Goal: Task Accomplishment & Management: Complete application form

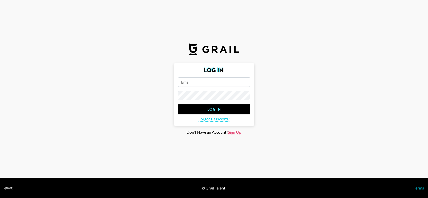
click at [235, 132] on span "Sign Up" at bounding box center [234, 132] width 13 height 5
type input "Sign Up"
click at [216, 86] on input "email" at bounding box center [214, 82] width 72 height 10
click at [199, 82] on input "email" at bounding box center [214, 82] width 72 height 10
paste input "[EMAIL_ADDRESS][PERSON_NAME][DOMAIN_NAME]"
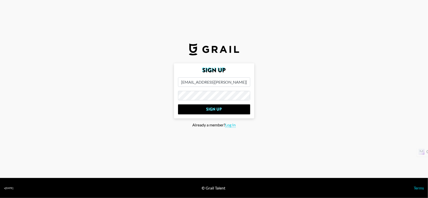
type input "[EMAIL_ADDRESS][PERSON_NAME][DOMAIN_NAME]"
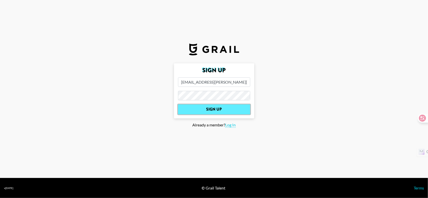
click at [206, 108] on input "Sign Up" at bounding box center [214, 109] width 72 height 10
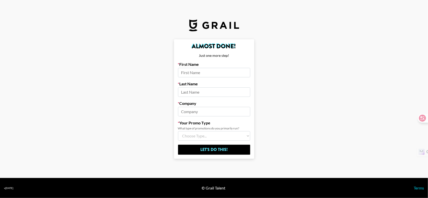
click at [224, 75] on input at bounding box center [214, 73] width 72 height 10
type input "[PERSON_NAME]"
click at [208, 110] on input at bounding box center [214, 112] width 72 height 10
type input "[DEMOGRAPHIC_DATA]"
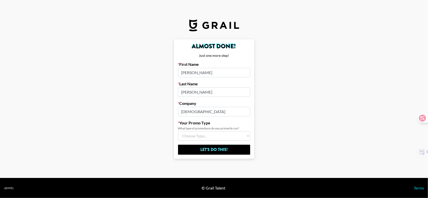
click at [207, 135] on select "Choose Type... Song Promos Brand Promos Both (I work at an Agency)" at bounding box center [214, 136] width 72 height 10
select select "Brand"
click at [178, 131] on select "Choose Type... Song Promos Brand Promos Both (I work at an Agency)" at bounding box center [214, 136] width 72 height 10
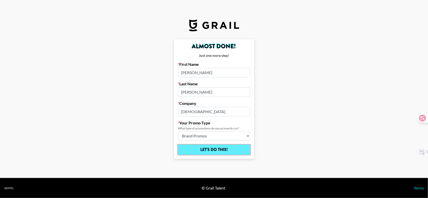
click at [212, 150] on input "Let's Do This!" at bounding box center [214, 150] width 72 height 10
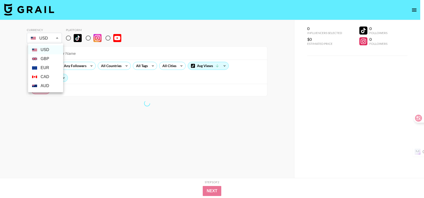
click at [60, 39] on body "Currency USD USD ​ Platform All Prices Any Followers All Countries All Tags All…" at bounding box center [212, 109] width 424 height 218
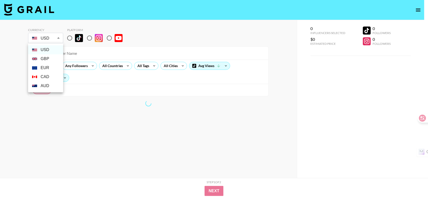
click at [54, 59] on li "GBP" at bounding box center [45, 58] width 35 height 9
type input "GBP"
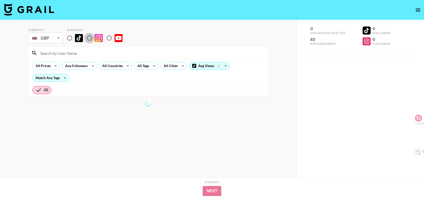
click at [91, 38] on input "radio" at bounding box center [89, 38] width 11 height 11
radio input "true"
click at [89, 38] on input "radio" at bounding box center [89, 38] width 11 height 11
click at [109, 39] on input "radio" at bounding box center [109, 38] width 11 height 11
radio input "true"
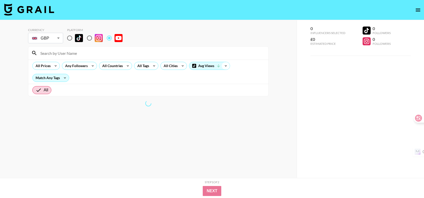
click at [225, 66] on icon at bounding box center [226, 66] width 8 height 8
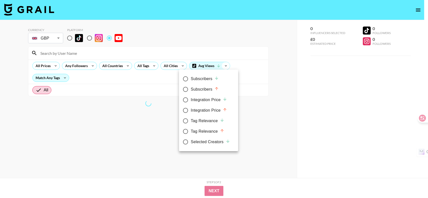
click at [225, 66] on div at bounding box center [214, 99] width 428 height 198
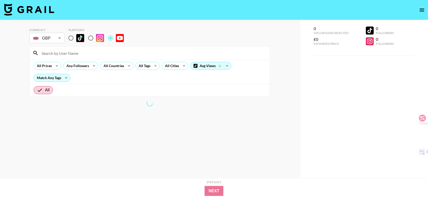
click at [166, 128] on div at bounding box center [214, 99] width 428 height 198
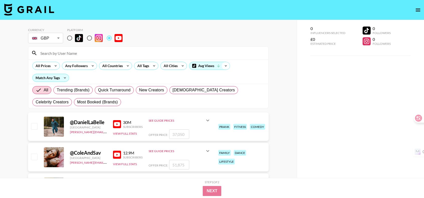
click at [225, 65] on icon at bounding box center [226, 65] width 2 height 1
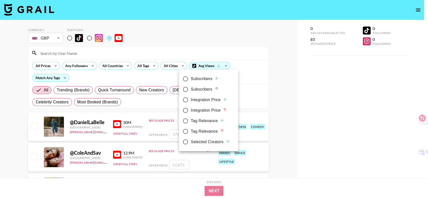
click at [279, 74] on div at bounding box center [214, 99] width 428 height 198
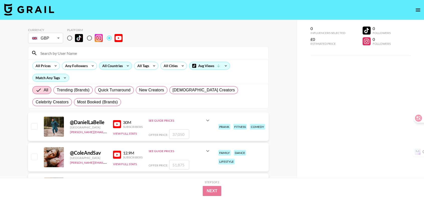
click at [126, 66] on icon at bounding box center [128, 66] width 8 height 8
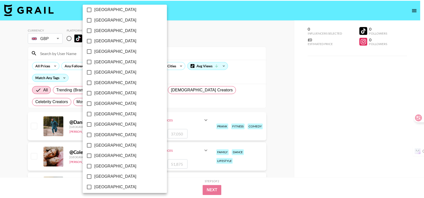
scroll to position [386, 0]
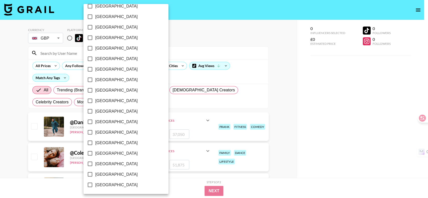
click at [109, 163] on span "[GEOGRAPHIC_DATA]" at bounding box center [116, 164] width 42 height 6
click at [95, 163] on input "[GEOGRAPHIC_DATA]" at bounding box center [90, 164] width 11 height 11
checkbox input "true"
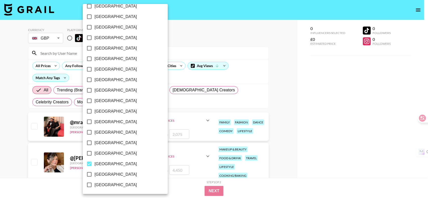
click at [303, 132] on div at bounding box center [214, 99] width 428 height 198
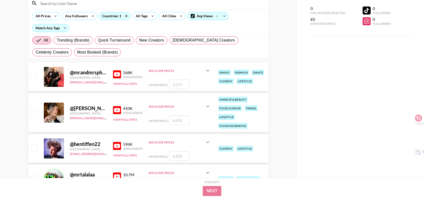
scroll to position [0, 0]
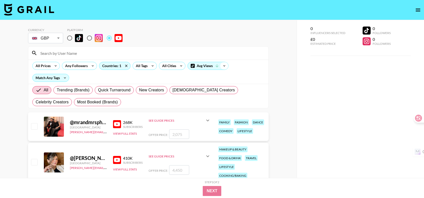
click at [222, 65] on icon at bounding box center [224, 66] width 8 height 8
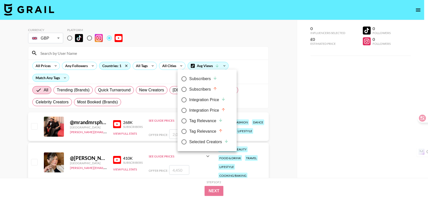
click at [202, 64] on div at bounding box center [214, 99] width 428 height 198
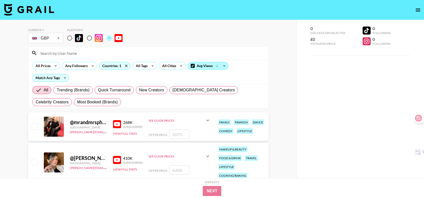
click at [201, 65] on div "Avg Views" at bounding box center [208, 66] width 41 height 8
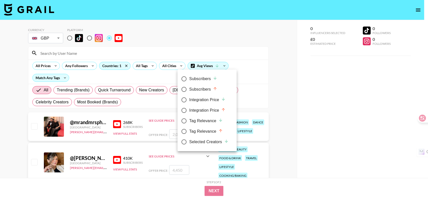
click at [259, 70] on div at bounding box center [214, 99] width 428 height 198
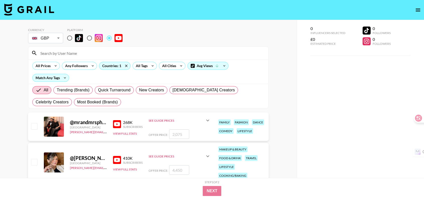
click at [86, 74] on div "All Prices Any Followers Countries: 1 All Tags All Cities Avg Views Match Any T…" at bounding box center [148, 72] width 240 height 24
click at [64, 77] on icon at bounding box center [65, 78] width 8 height 8
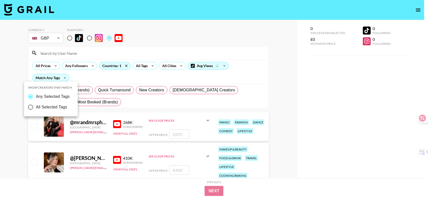
click at [85, 77] on div at bounding box center [214, 99] width 428 height 198
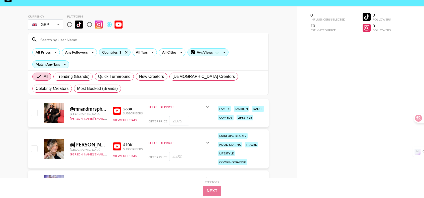
scroll to position [25, 0]
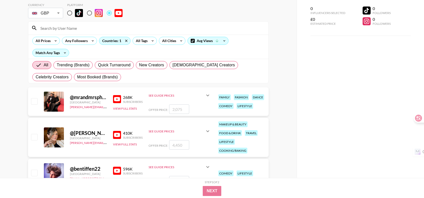
click at [179, 108] on input "number" at bounding box center [179, 109] width 20 height 10
click at [191, 111] on div "Offer Price:" at bounding box center [180, 109] width 62 height 10
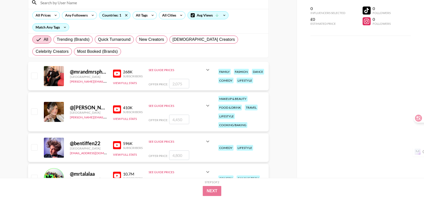
scroll to position [50, 0]
click at [114, 75] on img at bounding box center [117, 74] width 8 height 8
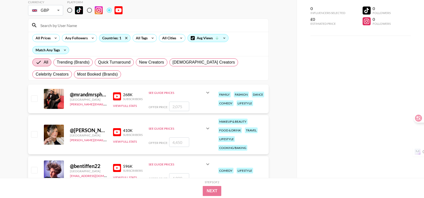
scroll to position [0, 0]
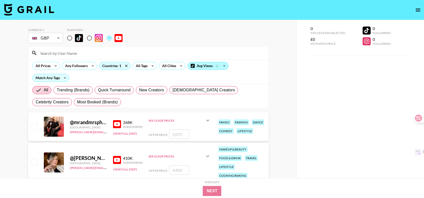
click at [200, 65] on div "Avg Views" at bounding box center [208, 66] width 41 height 8
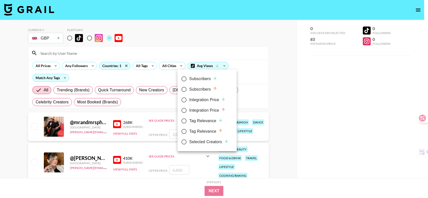
click at [201, 81] on div "Subscribers" at bounding box center [203, 79] width 28 height 6
click at [189, 81] on input "Subscribers" at bounding box center [184, 79] width 11 height 11
radio input "true"
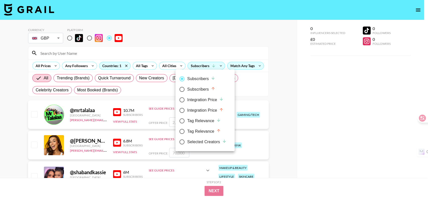
click at [288, 83] on div at bounding box center [214, 99] width 428 height 198
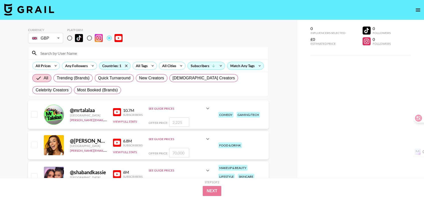
scroll to position [25, 0]
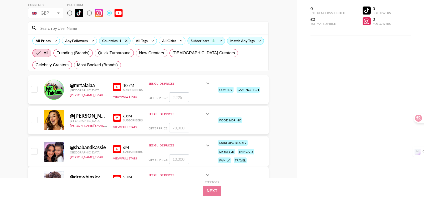
click at [208, 82] on icon at bounding box center [208, 83] width 6 height 6
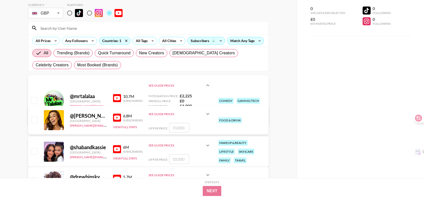
click at [208, 82] on icon at bounding box center [208, 85] width 6 height 6
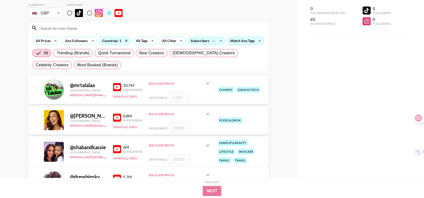
click at [208, 82] on icon at bounding box center [208, 83] width 6 height 6
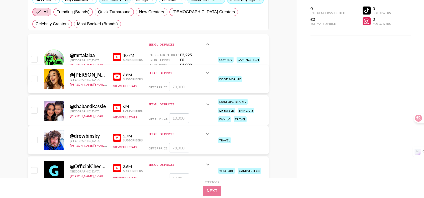
scroll to position [75, 0]
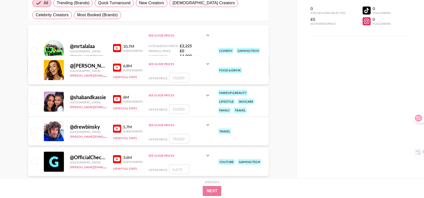
click at [206, 65] on icon at bounding box center [208, 64] width 6 height 6
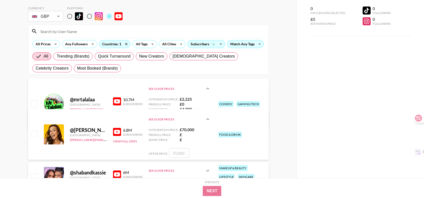
scroll to position [0, 0]
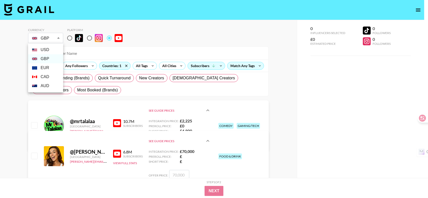
click at [55, 49] on li "USD" at bounding box center [45, 49] width 35 height 9
type input "USD"
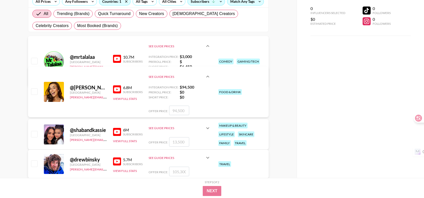
scroll to position [100, 0]
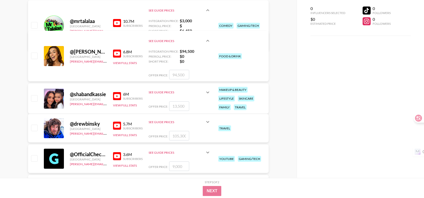
click at [120, 96] on img at bounding box center [117, 96] width 8 height 8
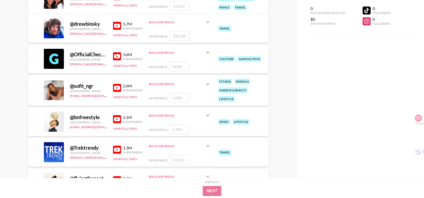
scroll to position [200, 0]
click at [208, 84] on icon at bounding box center [207, 84] width 3 height 2
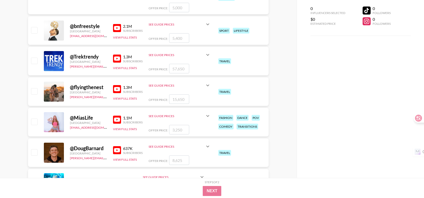
scroll to position [326, 0]
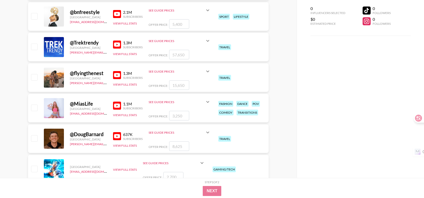
click at [207, 101] on icon at bounding box center [208, 102] width 6 height 6
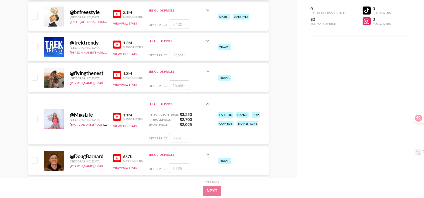
click at [206, 70] on icon at bounding box center [208, 71] width 6 height 6
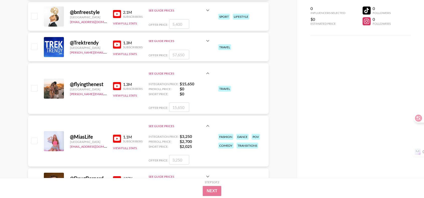
click at [86, 86] on div "@ flyingthenest" at bounding box center [88, 84] width 37 height 6
click at [116, 83] on img at bounding box center [117, 86] width 8 height 8
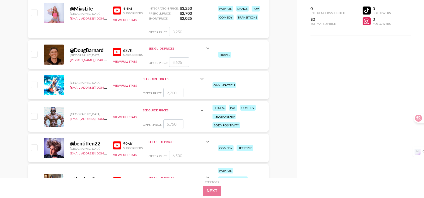
scroll to position [426, 0]
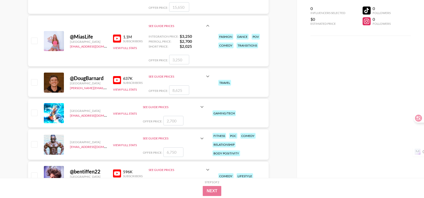
click at [119, 39] on img at bounding box center [117, 39] width 8 height 8
